Goal: Information Seeking & Learning: Learn about a topic

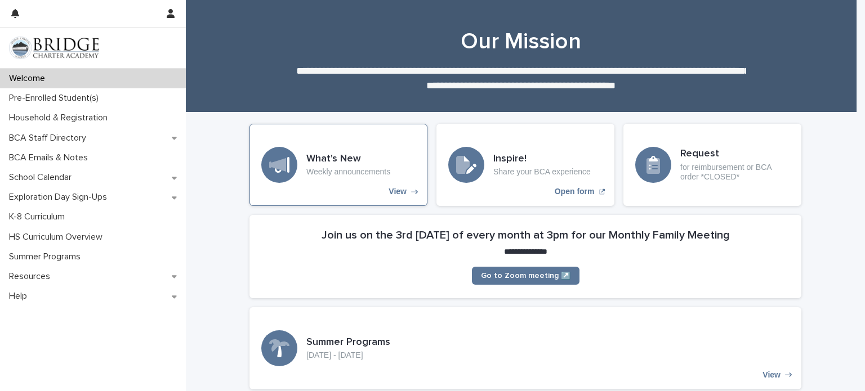
click at [387, 186] on div "What's New Weekly announcements View" at bounding box center [338, 165] width 178 height 82
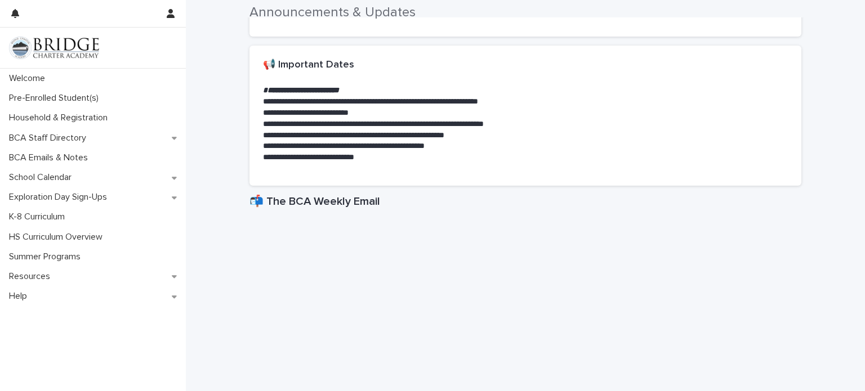
scroll to position [234, 0]
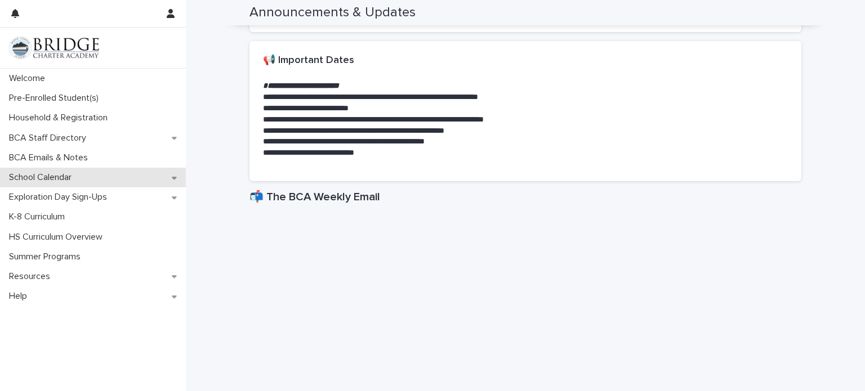
click at [178, 180] on div "School Calendar" at bounding box center [93, 178] width 186 height 20
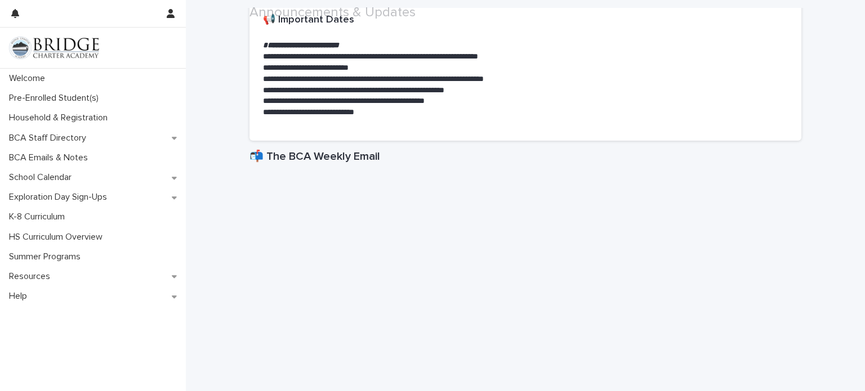
scroll to position [276, 0]
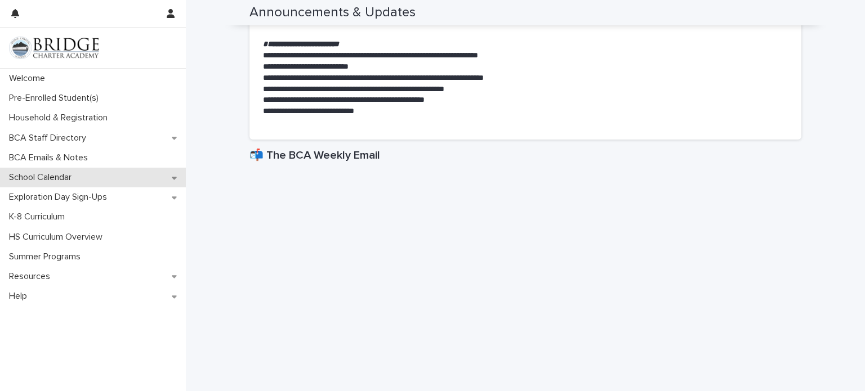
click at [158, 178] on div "School Calendar" at bounding box center [93, 178] width 186 height 20
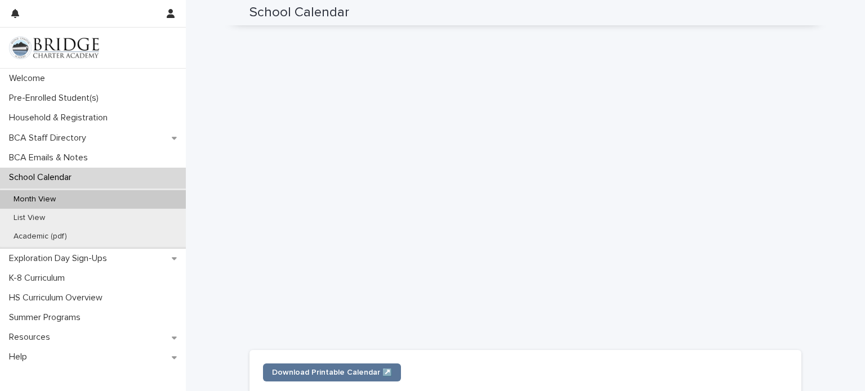
scroll to position [238, 0]
click at [79, 98] on p "Pre-Enrolled Student(s)" at bounding box center [56, 98] width 103 height 11
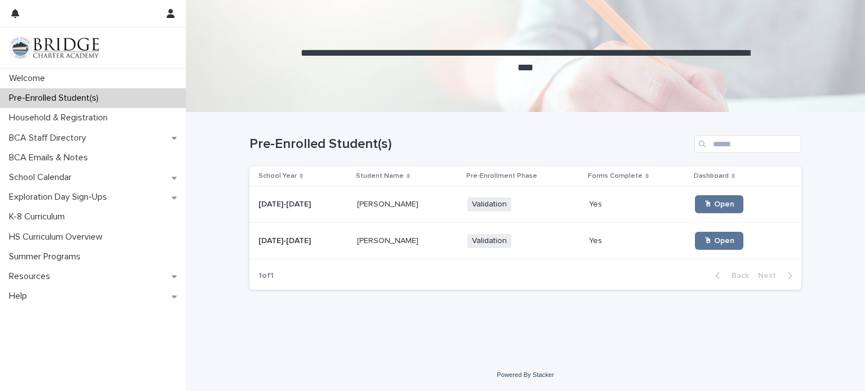
click at [381, 216] on td "[PERSON_NAME] [PERSON_NAME]" at bounding box center [407, 204] width 110 height 37
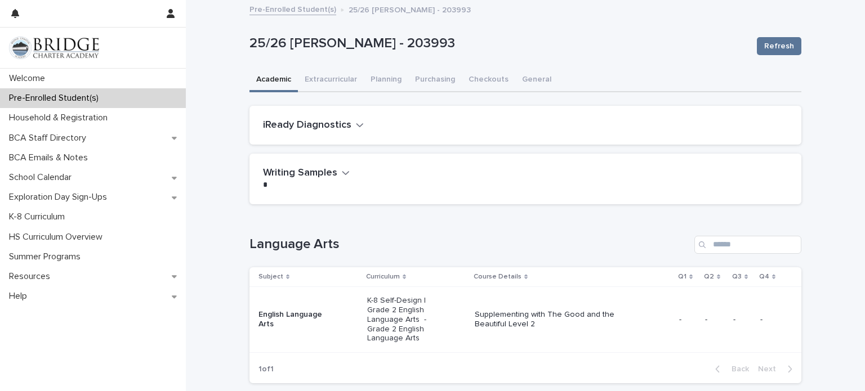
click at [347, 123] on button "iReady Diagnostics" at bounding box center [313, 125] width 101 height 12
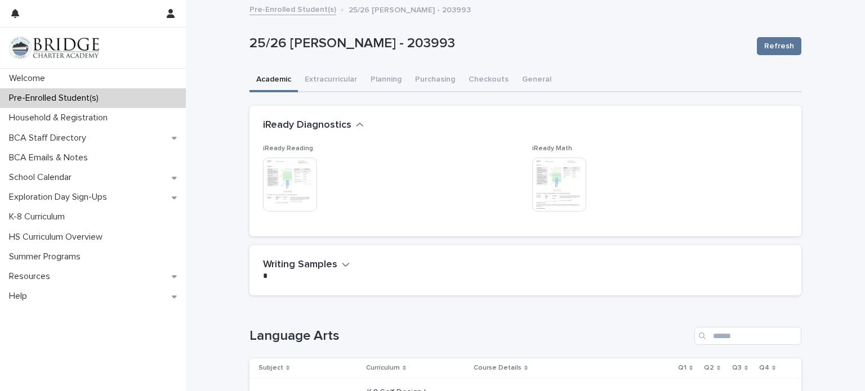
click at [271, 193] on img at bounding box center [290, 185] width 54 height 54
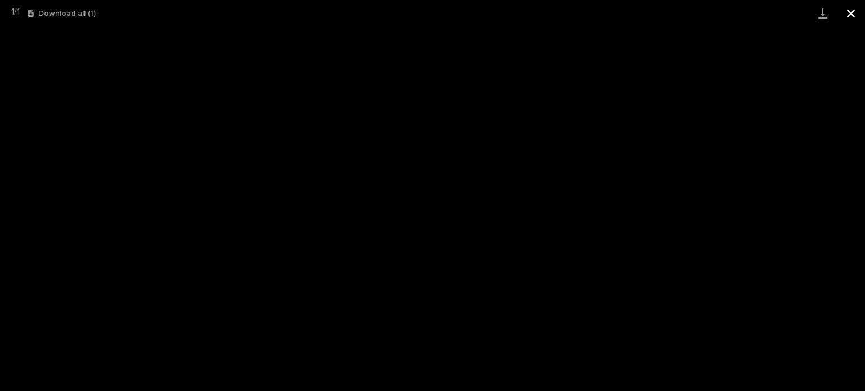
click at [851, 10] on button "Close gallery" at bounding box center [850, 13] width 28 height 26
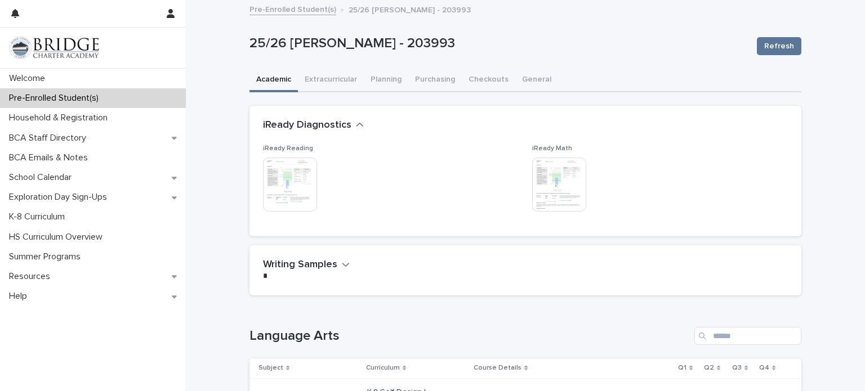
click at [565, 191] on img at bounding box center [559, 185] width 54 height 54
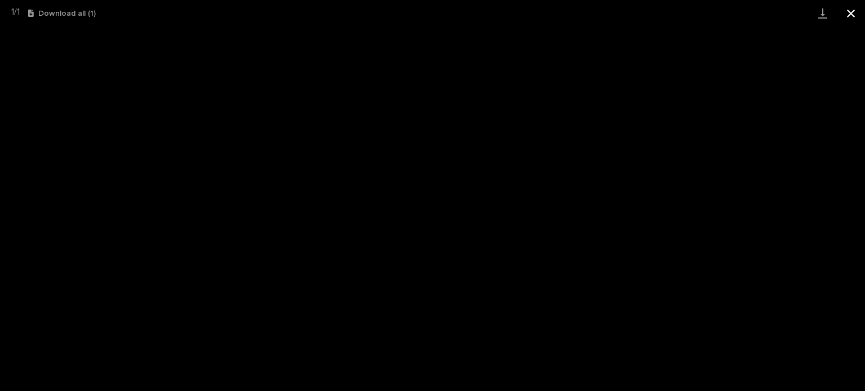
click at [852, 8] on button "Close gallery" at bounding box center [850, 13] width 28 height 26
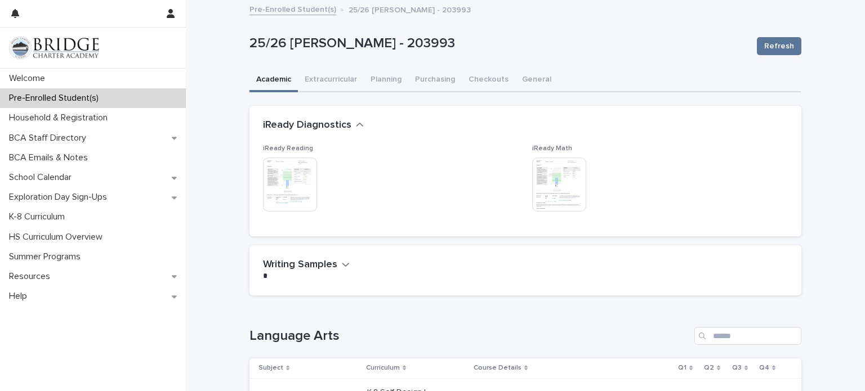
click at [354, 117] on div "iReady Diagnostics" at bounding box center [525, 125] width 552 height 39
click at [525, 79] on button "General" at bounding box center [536, 81] width 43 height 24
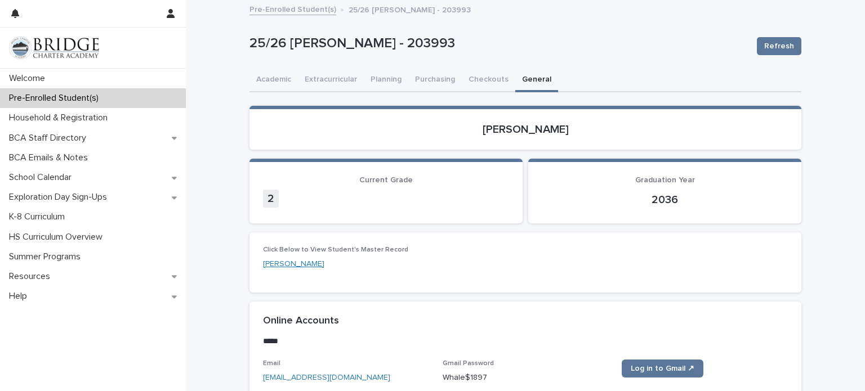
click at [293, 264] on link "[PERSON_NAME]" at bounding box center [293, 264] width 61 height 12
